Goal: Check status: Check status

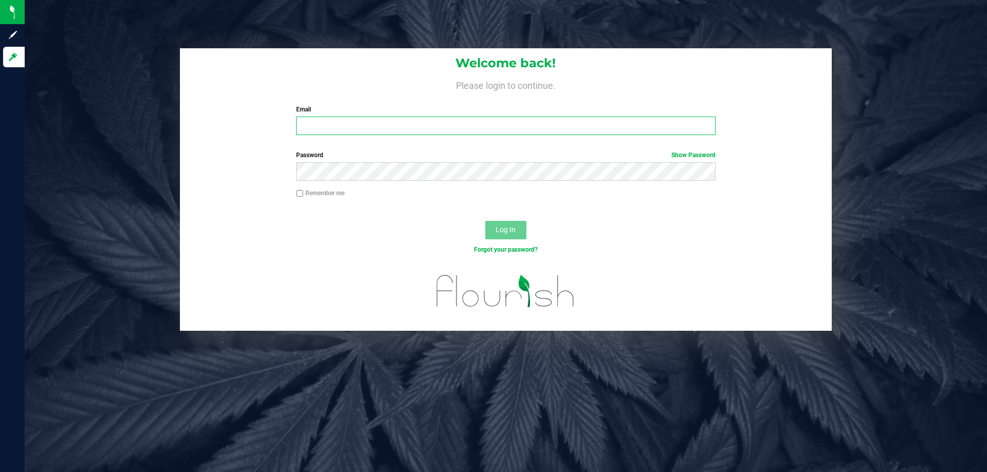
click at [453, 133] on input "Email" at bounding box center [505, 126] width 419 height 19
type input "[EMAIL_ADDRESS][DOMAIN_NAME]"
click at [485, 221] on button "Log In" at bounding box center [505, 230] width 41 height 19
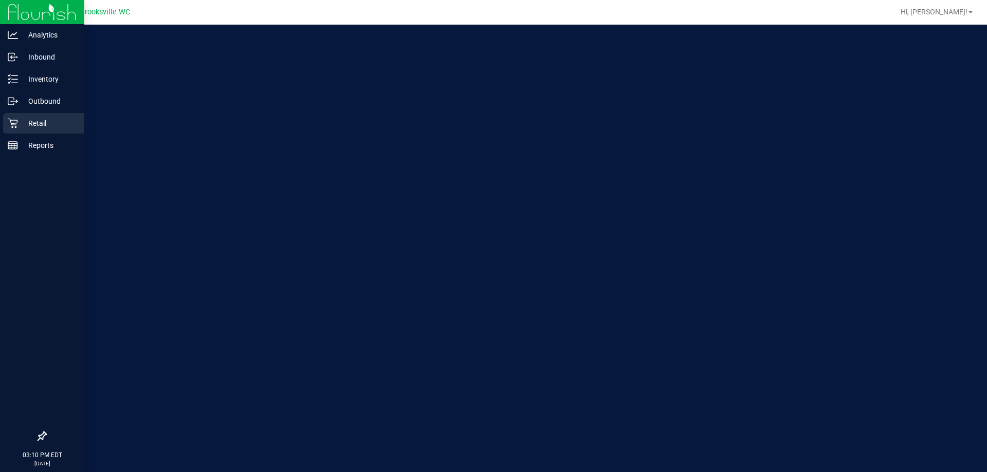
click at [14, 123] on icon at bounding box center [13, 123] width 10 height 10
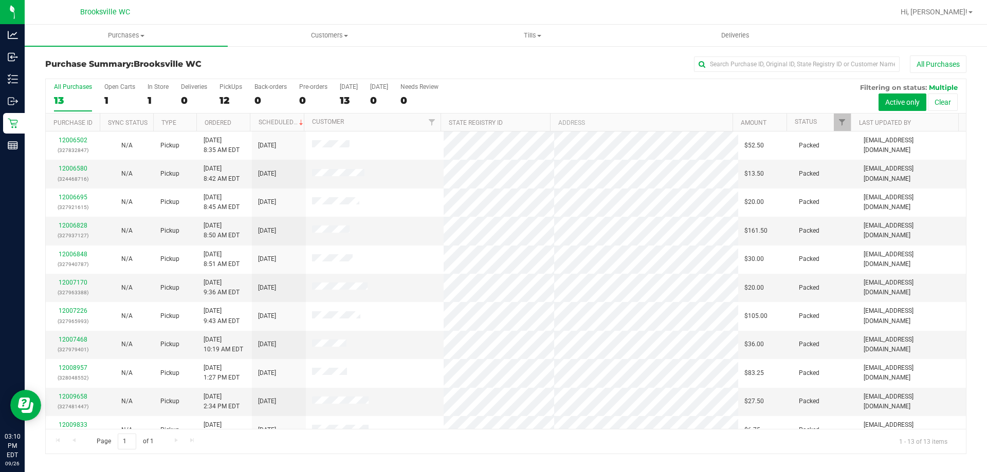
click at [809, 127] on th "Status" at bounding box center [818, 123] width 64 height 18
click at [809, 120] on link "Status" at bounding box center [812, 121] width 34 height 7
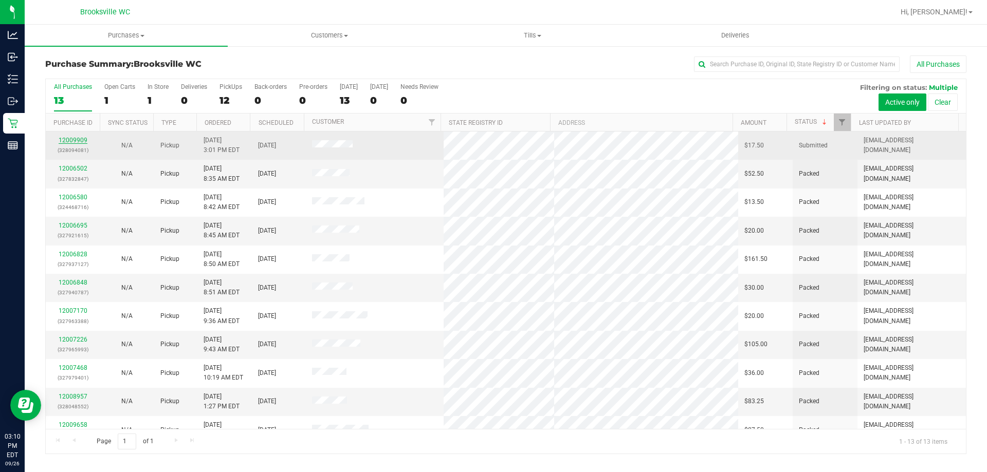
click at [78, 140] on link "12009909" at bounding box center [73, 140] width 29 height 7
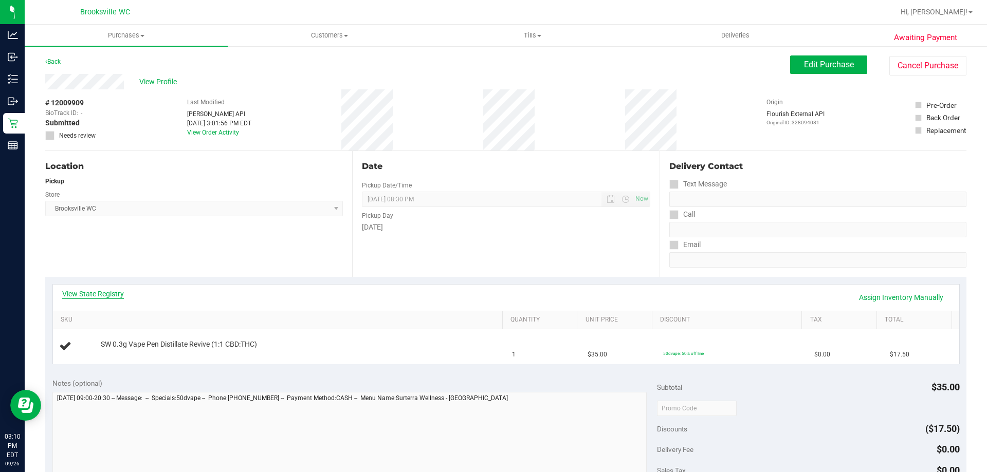
click at [83, 293] on link "View State Registry" at bounding box center [93, 294] width 62 height 10
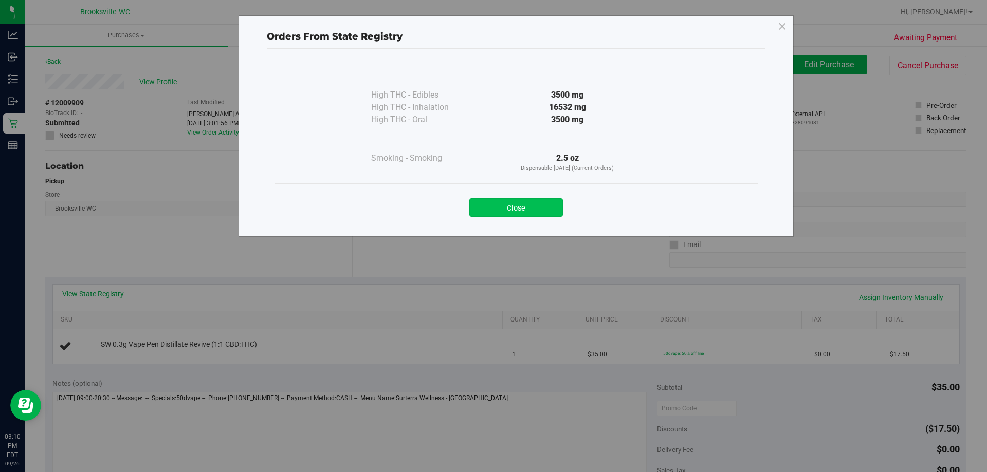
click at [550, 205] on button "Close" at bounding box center [516, 207] width 94 height 19
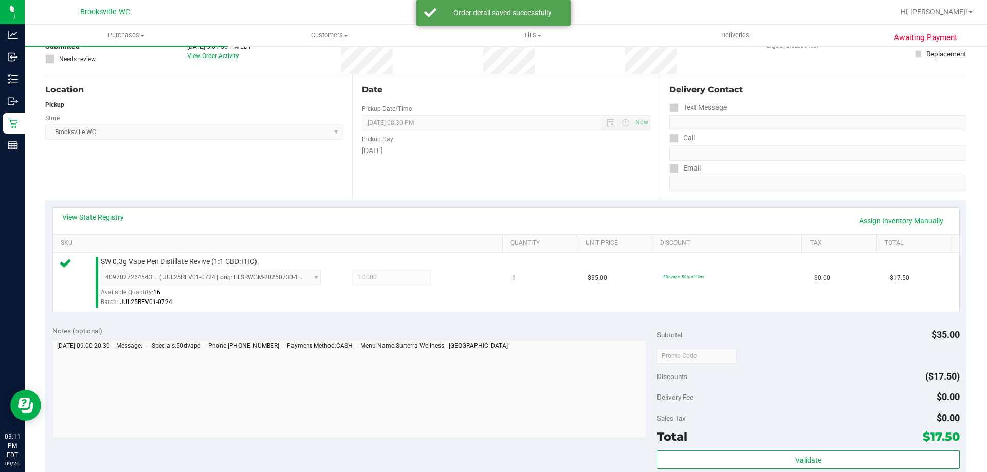
scroll to position [257, 0]
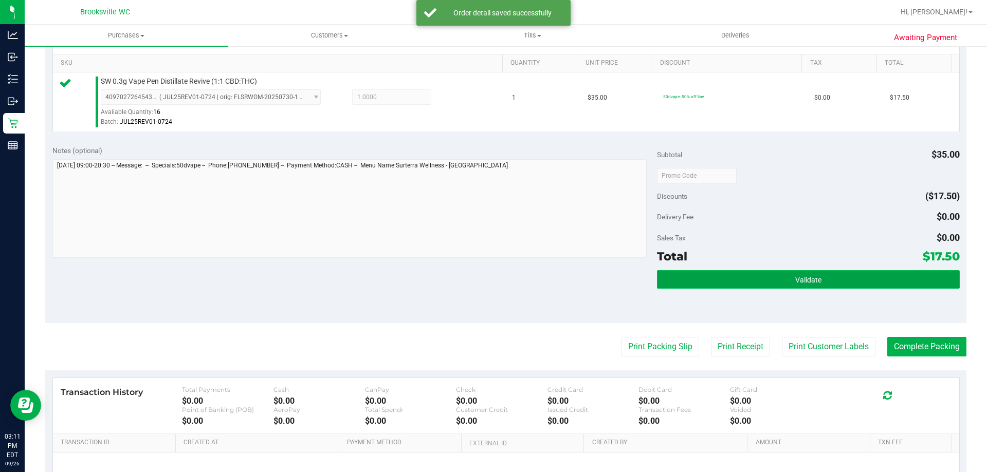
click at [704, 281] on button "Validate" at bounding box center [808, 279] width 302 height 19
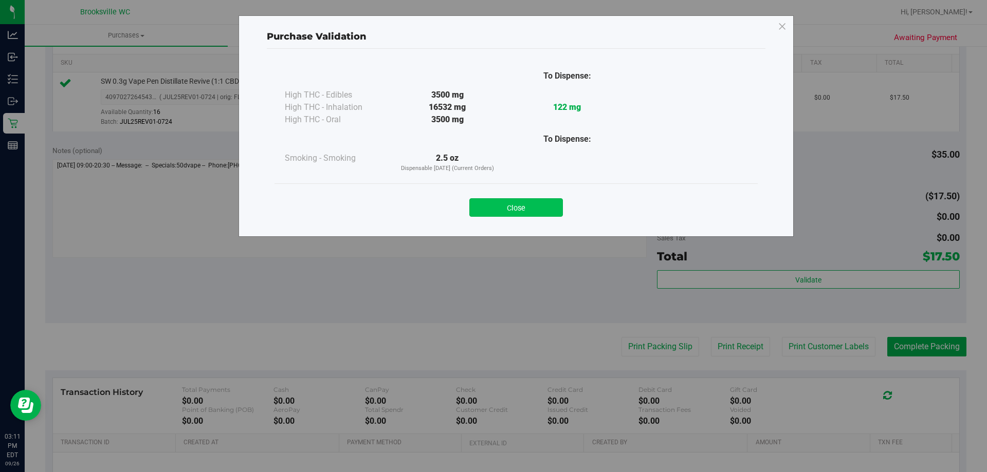
click at [522, 202] on button "Close" at bounding box center [516, 207] width 94 height 19
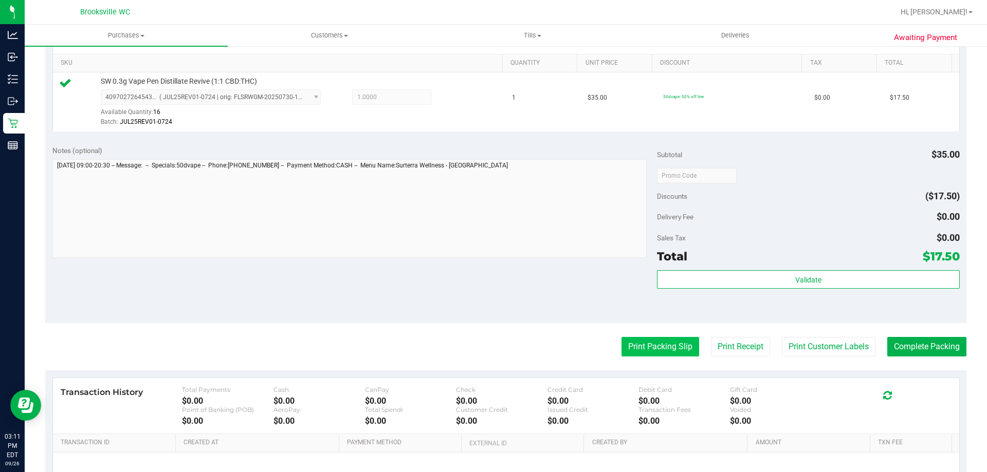
click at [651, 352] on button "Print Packing Slip" at bounding box center [660, 347] width 78 height 20
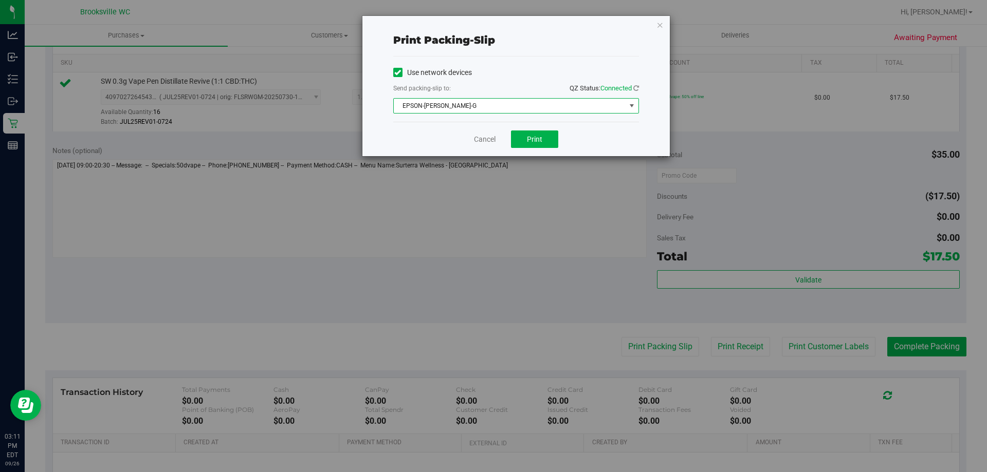
click at [476, 107] on span "EPSON-BECKY-G" at bounding box center [510, 106] width 232 height 14
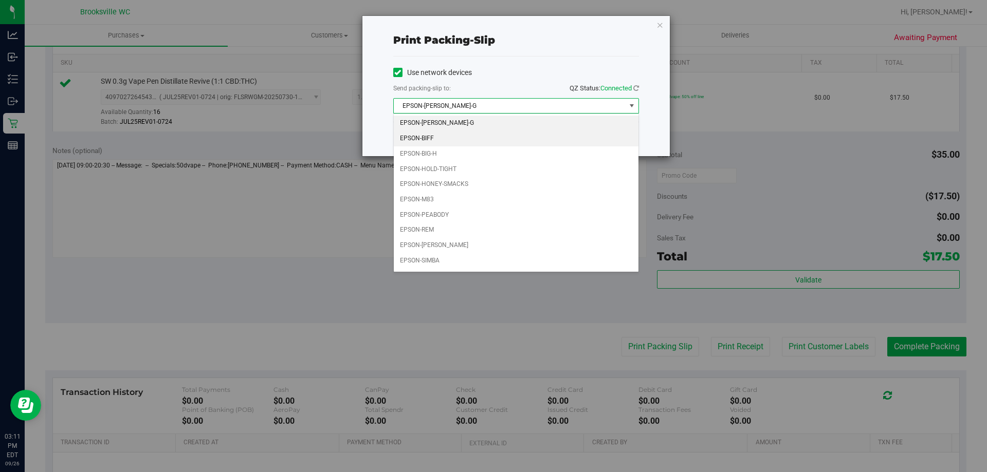
click at [455, 134] on li "EPSON-BIFF" at bounding box center [516, 138] width 245 height 15
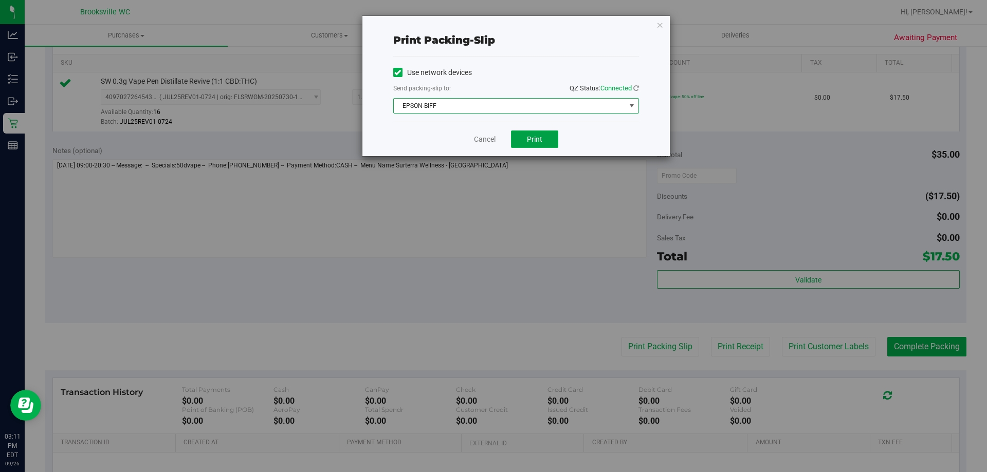
click at [527, 138] on span "Print" at bounding box center [534, 139] width 15 height 8
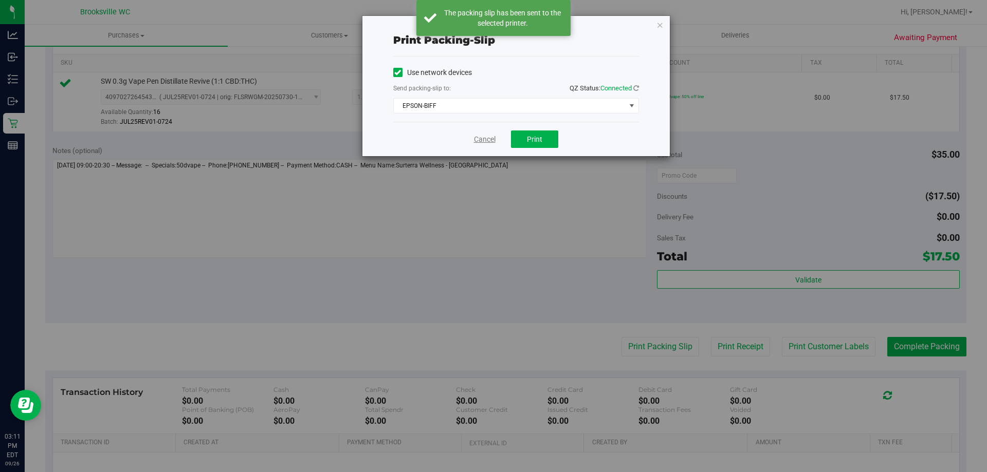
click at [485, 139] on link "Cancel" at bounding box center [485, 139] width 22 height 11
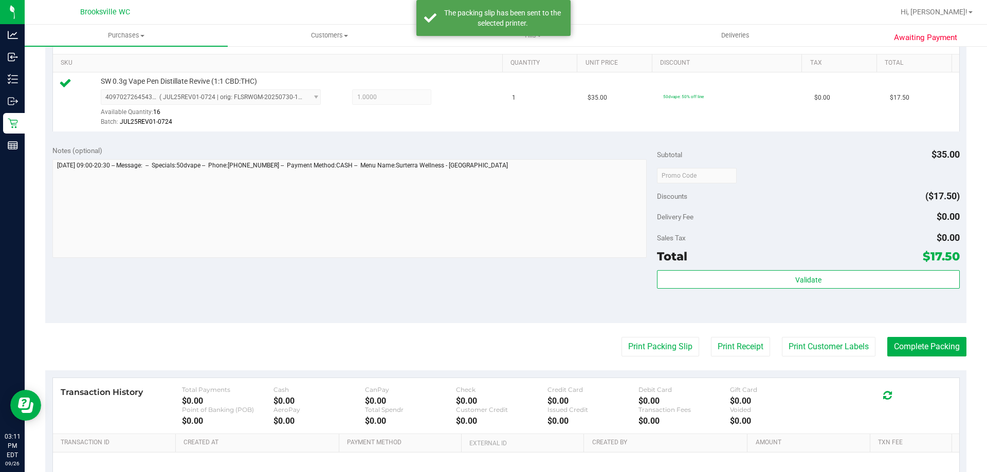
click at [712, 269] on div "Subtotal $35.00 Discounts ($17.50) Delivery Fee $0.00 Sales Tax $0.00 Total $17…" at bounding box center [808, 230] width 302 height 171
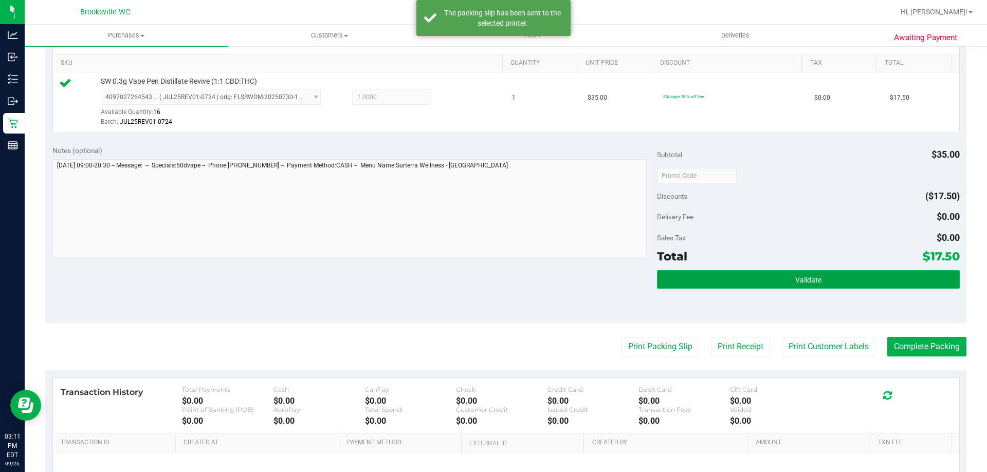
click at [712, 272] on button "Validate" at bounding box center [808, 279] width 302 height 19
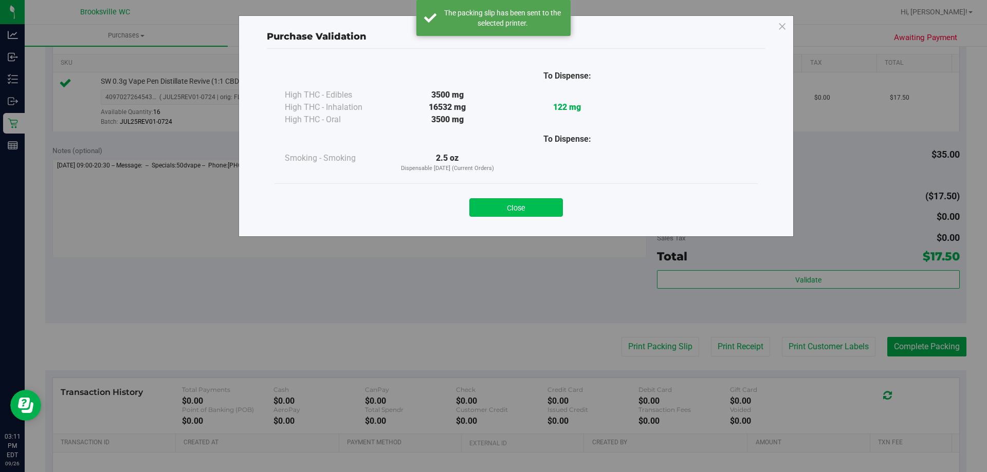
click at [535, 203] on button "Close" at bounding box center [516, 207] width 94 height 19
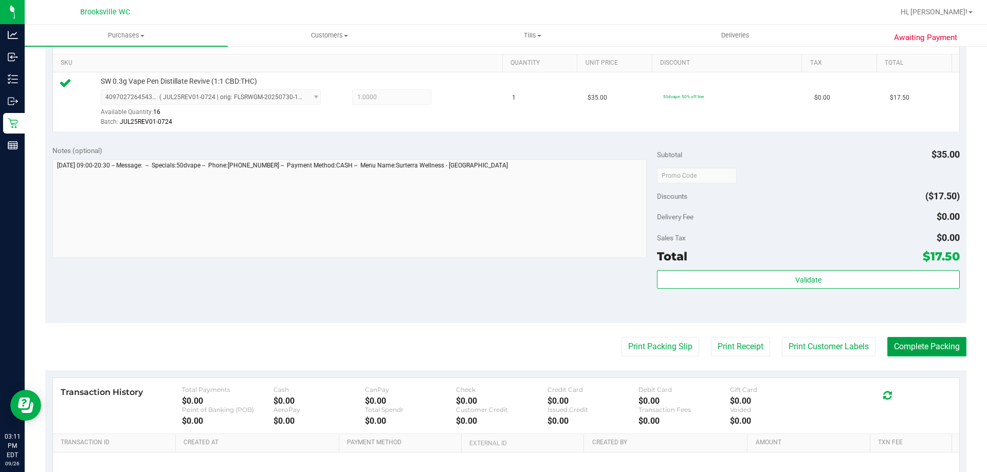
click at [900, 346] on button "Complete Packing" at bounding box center [926, 347] width 79 height 20
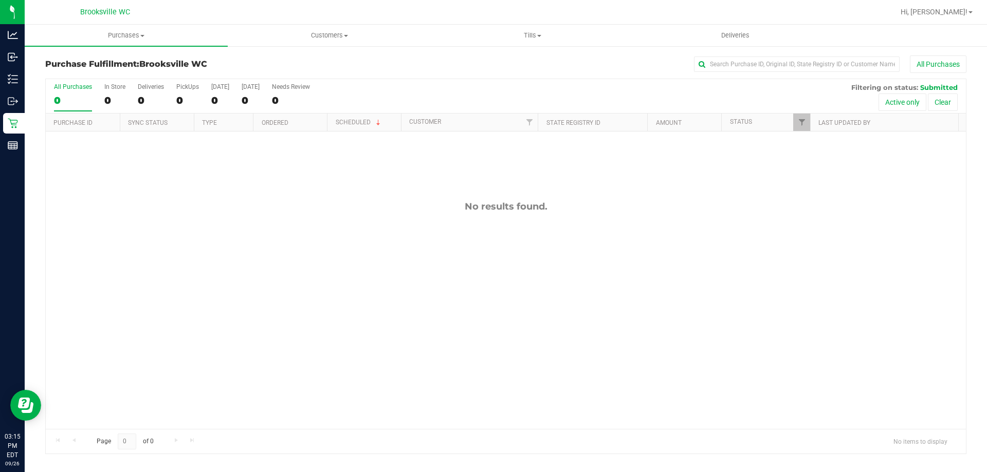
click at [533, 83] on div "All Purchases 0 In Store 0 Deliveries 0 PickUps 0 Today 0 Tomorrow 0 Needs Revi…" at bounding box center [506, 83] width 920 height 8
click at [435, 73] on div "Purchase Fulfillment: Brooksville WC All Purchases" at bounding box center [505, 67] width 921 height 23
click at [470, 85] on div "All Purchases 0 In Store 0 Deliveries 0 PickUps 0 Today 0 Tomorrow 0 Needs Revi…" at bounding box center [506, 83] width 920 height 8
click at [468, 81] on div "All Purchases 0 In Store 0 Deliveries 0 PickUps 0 Today 0 Tomorrow 0 Needs Revi…" at bounding box center [506, 83] width 920 height 8
click at [98, 205] on div "No results found." at bounding box center [506, 206] width 920 height 11
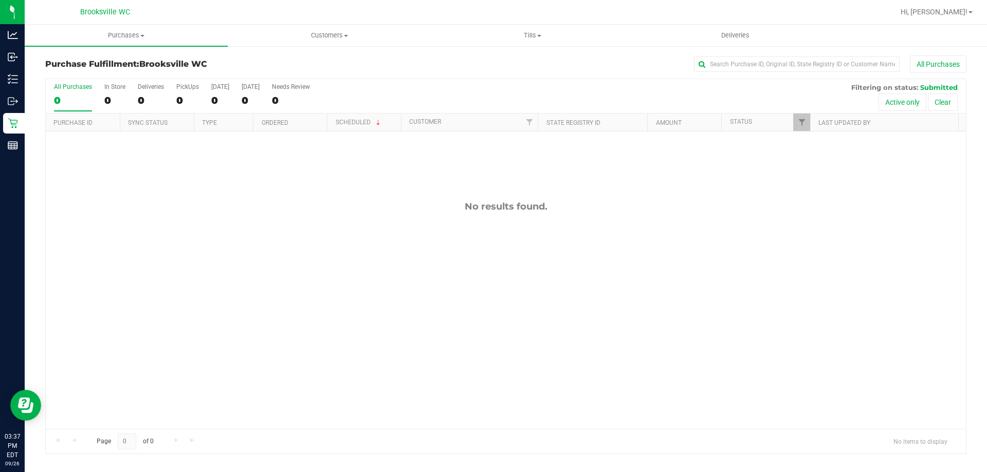
drag, startPoint x: 67, startPoint y: 244, endPoint x: 145, endPoint y: 157, distance: 116.1
click at [67, 243] on div "No results found." at bounding box center [506, 315] width 920 height 367
click at [500, 78] on div "Purchase Fulfillment: Brooksville WC All Purchases" at bounding box center [505, 67] width 921 height 23
drag, startPoint x: 468, startPoint y: 92, endPoint x: 462, endPoint y: 71, distance: 21.5
click at [466, 88] on div "All Purchases 0 In Store 0 Deliveries 0 PickUps 0 Today 0 Tomorrow 0 Needs Revi…" at bounding box center [506, 96] width 920 height 34
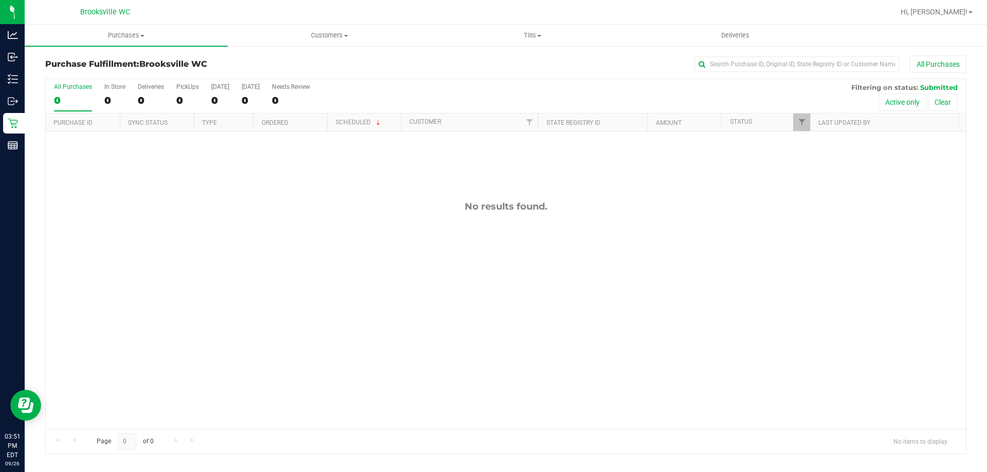
click at [387, 227] on div "No results found." at bounding box center [506, 315] width 920 height 367
click at [548, 79] on div "All Purchases 0 In Store 0 Deliveries 0 PickUps 0 Today 0 Tomorrow 0 Needs Revi…" at bounding box center [505, 267] width 921 height 376
click at [427, 260] on div "No results found." at bounding box center [506, 315] width 920 height 367
click at [428, 62] on div "All Purchases" at bounding box center [659, 64] width 614 height 17
click at [427, 62] on div "All Purchases" at bounding box center [659, 64] width 614 height 17
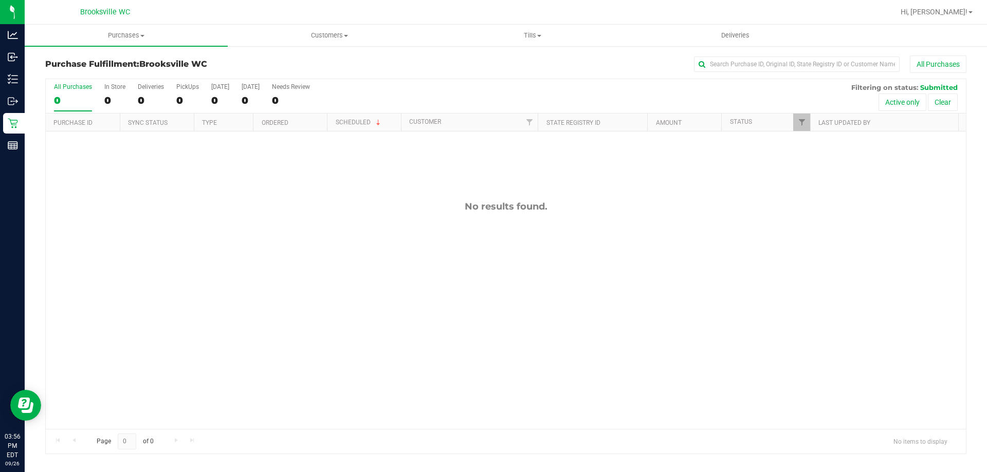
click at [422, 69] on div "All Purchases" at bounding box center [659, 64] width 614 height 17
click at [474, 67] on div "All Purchases" at bounding box center [659, 64] width 614 height 17
click at [487, 80] on div "All Purchases 0 In Store 0 Deliveries 0 PickUps 0 Today 0 Tomorrow 0 Needs Revi…" at bounding box center [506, 83] width 920 height 8
click at [565, 87] on div "All Purchases 0 In Store 0 Deliveries 0 PickUps 0 Today 0 Tomorrow 0 Needs Revi…" at bounding box center [506, 96] width 920 height 34
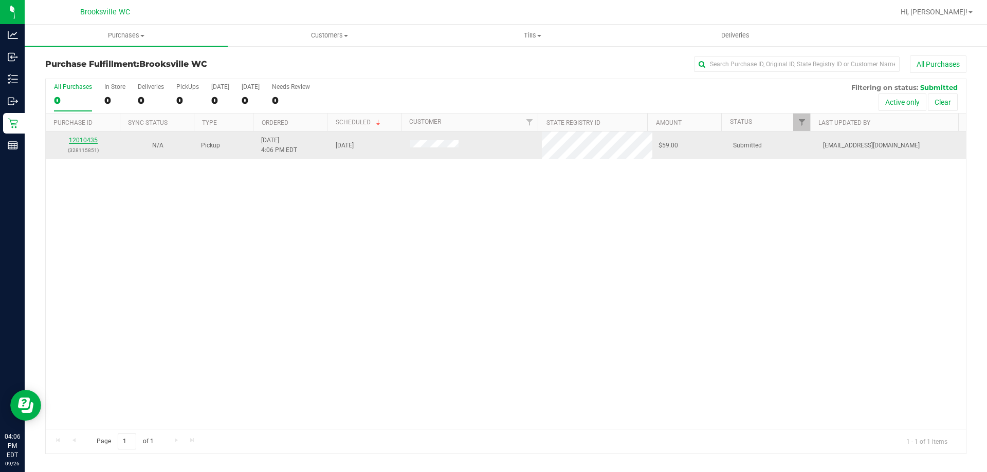
click at [87, 139] on link "12010435" at bounding box center [83, 140] width 29 height 7
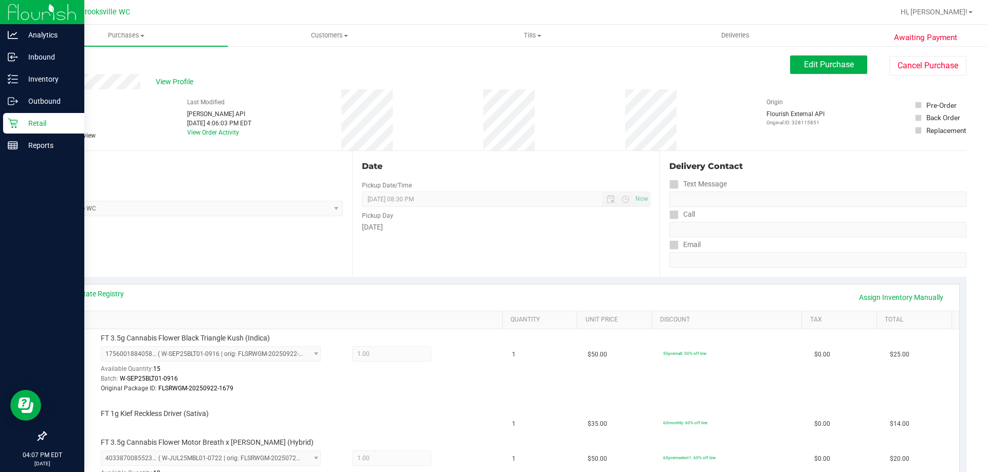
click at [24, 119] on p "Retail" at bounding box center [49, 123] width 62 height 12
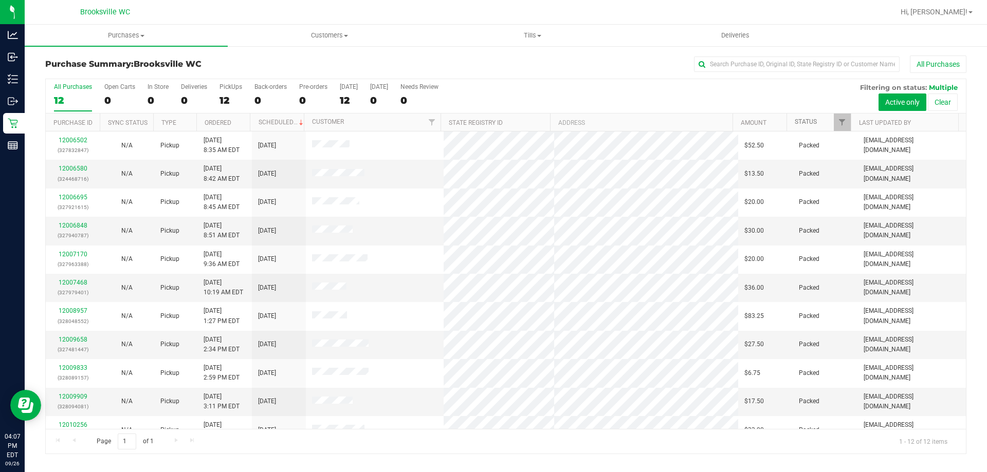
click at [807, 120] on link "Status" at bounding box center [806, 121] width 22 height 7
click at [807, 121] on link "Status" at bounding box center [812, 121] width 34 height 7
click at [575, 80] on div "All Purchases 12 Open Carts 0 In Store 0 Deliveries 0 PickUps 12 Back-orders 0 …" at bounding box center [506, 83] width 920 height 8
click at [620, 94] on div "All Purchases 12 Open Carts 0 In Store 0 Deliveries 0 PickUps 12 Back-orders 0 …" at bounding box center [506, 96] width 920 height 34
click at [681, 74] on div "Purchase Summary: Brooksville WC All Purchases" at bounding box center [505, 67] width 921 height 23
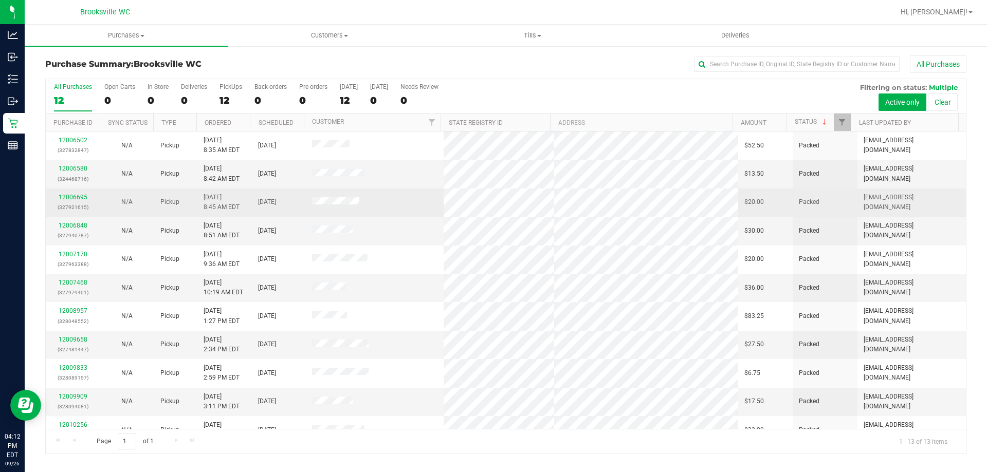
drag, startPoint x: 369, startPoint y: 202, endPoint x: 396, endPoint y: 194, distance: 28.3
click at [396, 194] on td at bounding box center [375, 203] width 138 height 28
click at [410, 210] on td at bounding box center [375, 203] width 138 height 28
